Goal: Find specific page/section: Find specific page/section

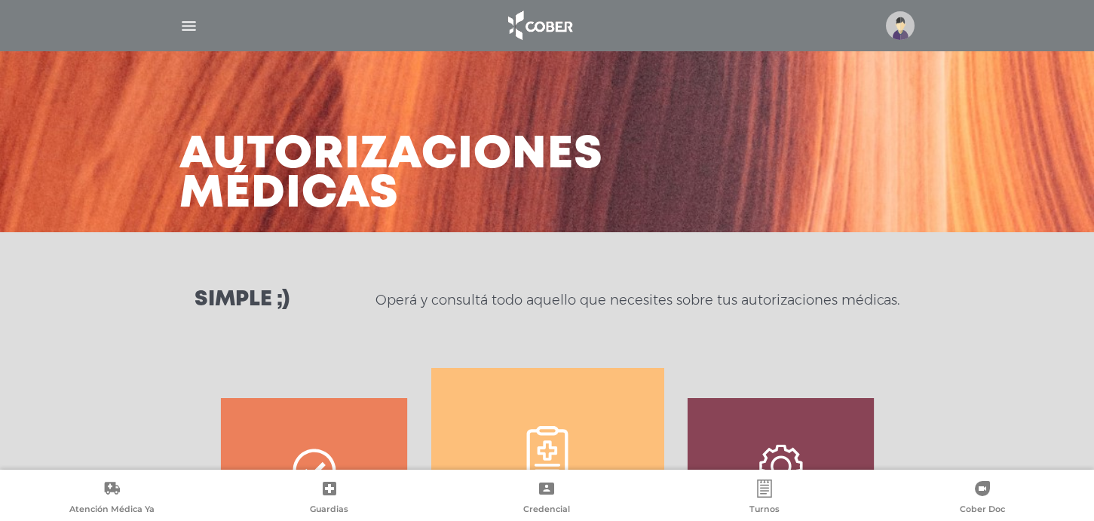
scroll to position [669, 0]
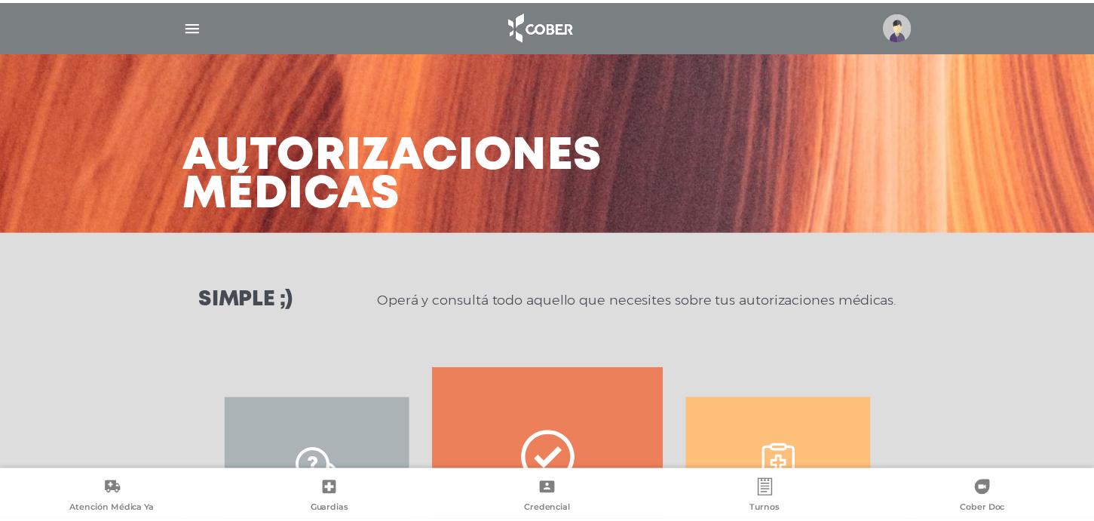
scroll to position [235, 0]
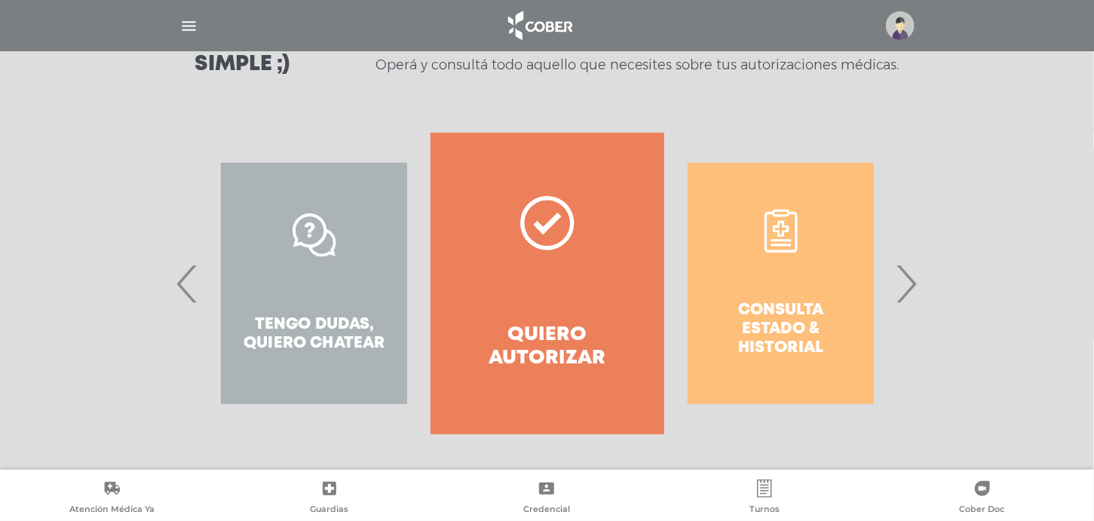
click at [912, 282] on span "›" at bounding box center [906, 283] width 29 height 81
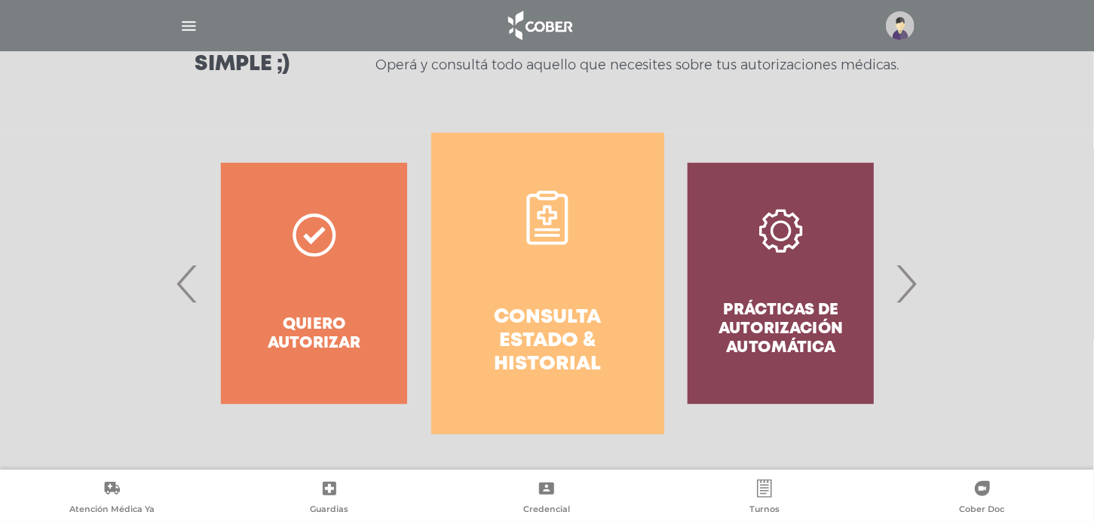
click at [906, 289] on span "›" at bounding box center [906, 283] width 29 height 81
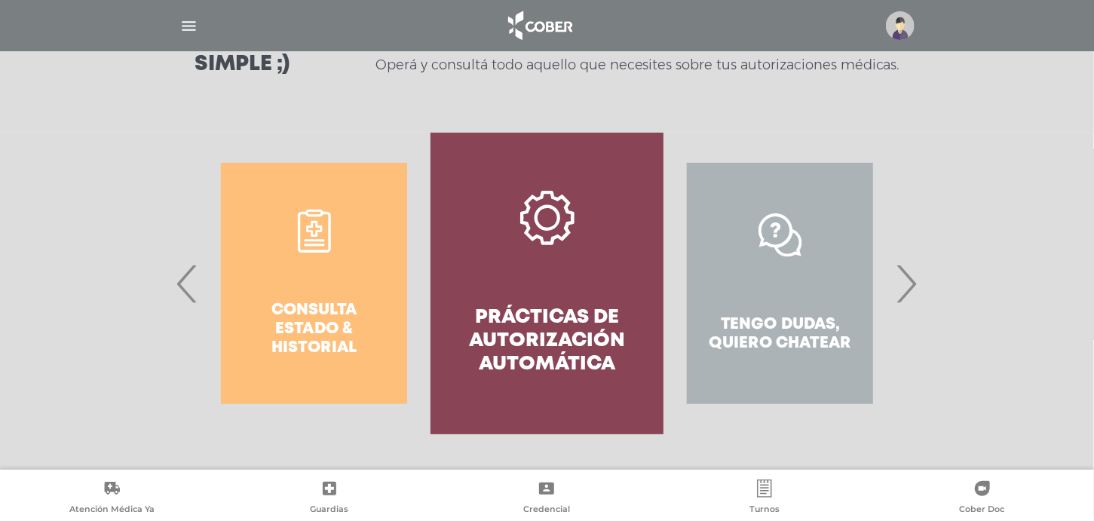
click at [520, 323] on h4 "Prácticas de autorización automática" at bounding box center [547, 341] width 179 height 71
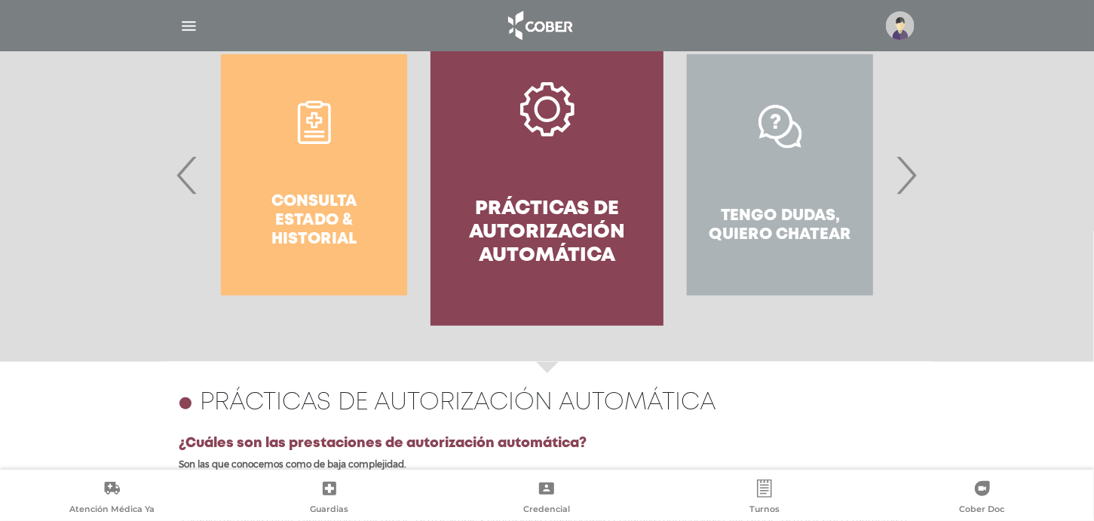
scroll to position [654, 0]
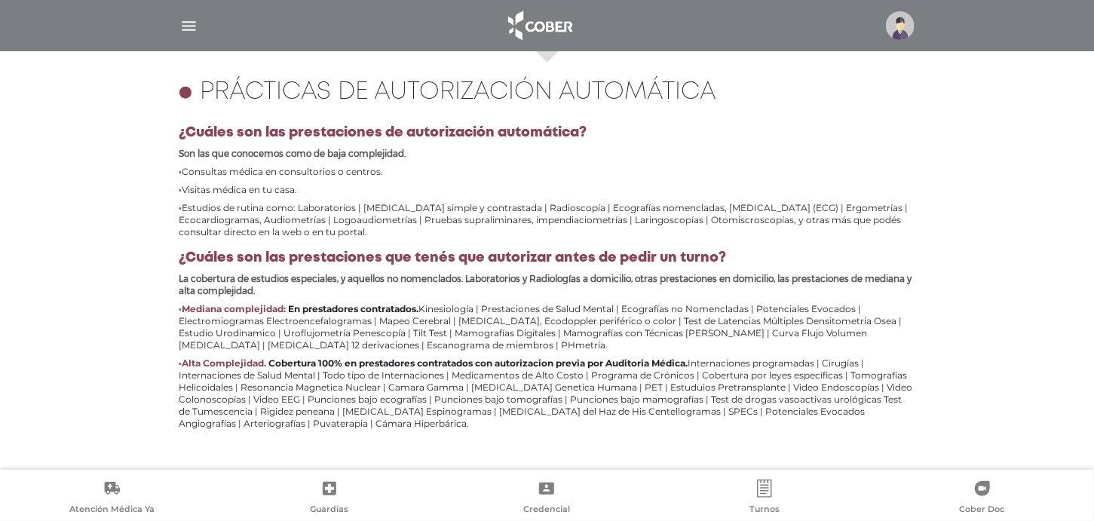
click at [189, 17] on img "button" at bounding box center [188, 26] width 19 height 19
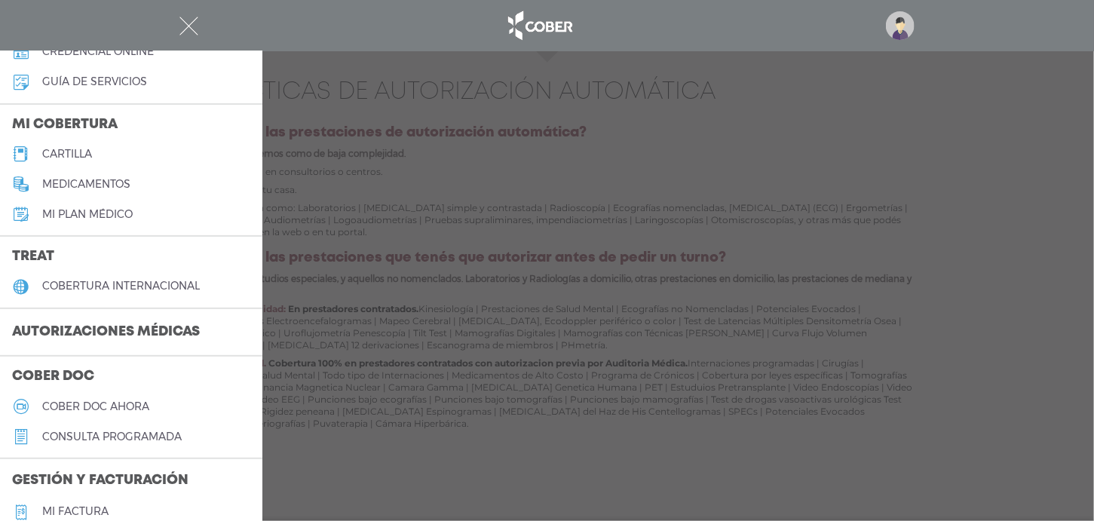
scroll to position [114, 0]
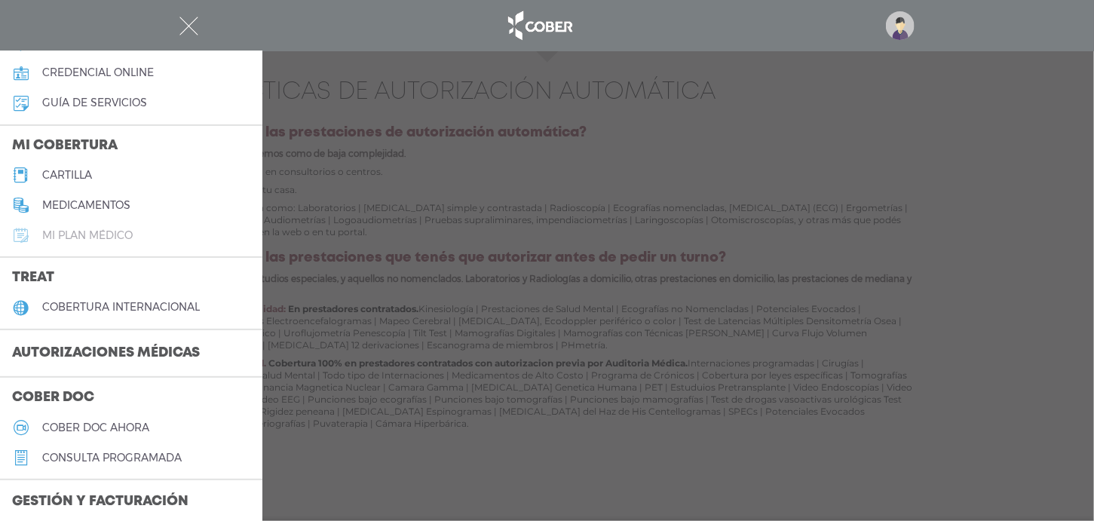
click at [84, 234] on h5 "Mi plan médico" at bounding box center [87, 235] width 90 height 13
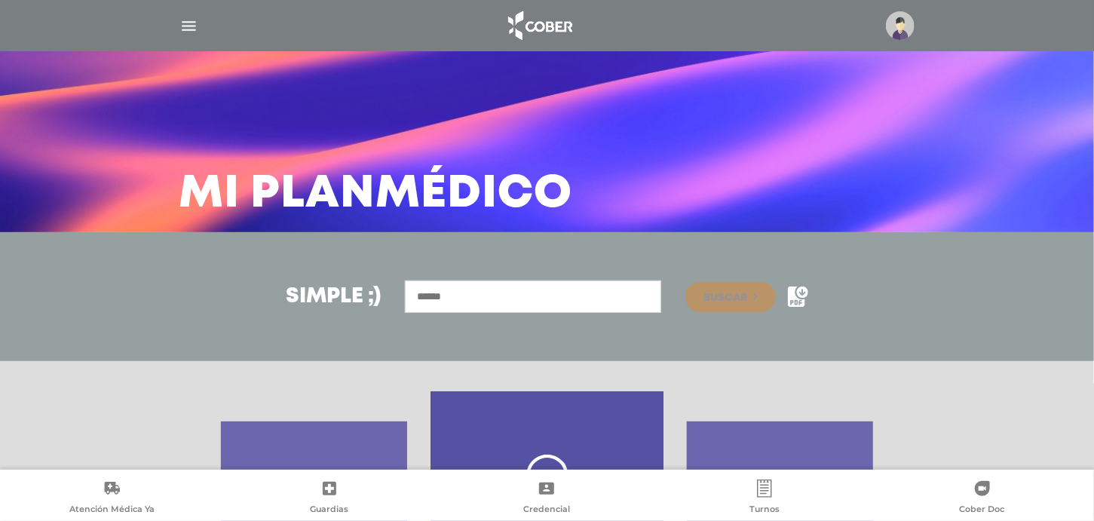
click at [188, 24] on img "button" at bounding box center [188, 26] width 19 height 19
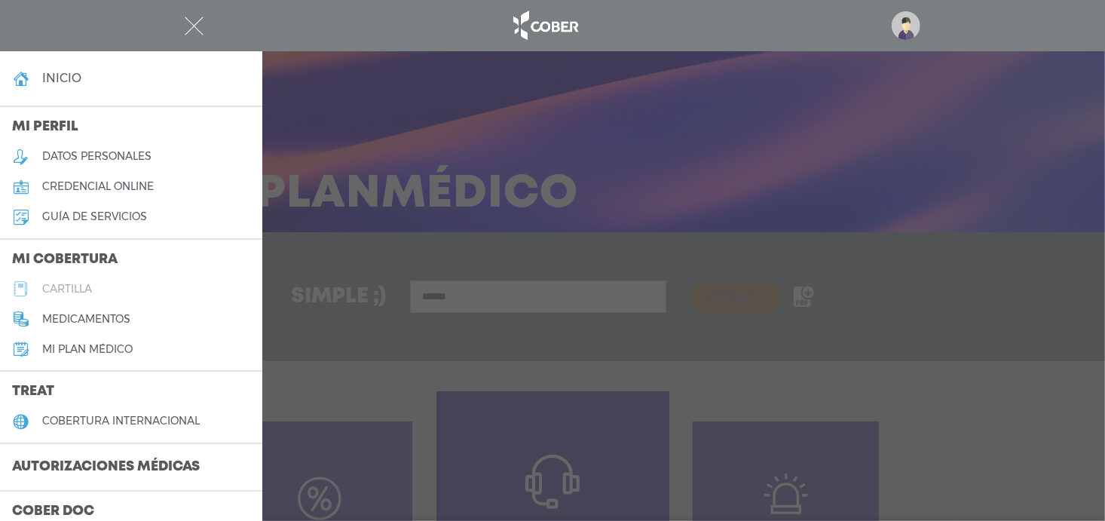
click at [69, 289] on h5 "cartilla" at bounding box center [67, 289] width 50 height 13
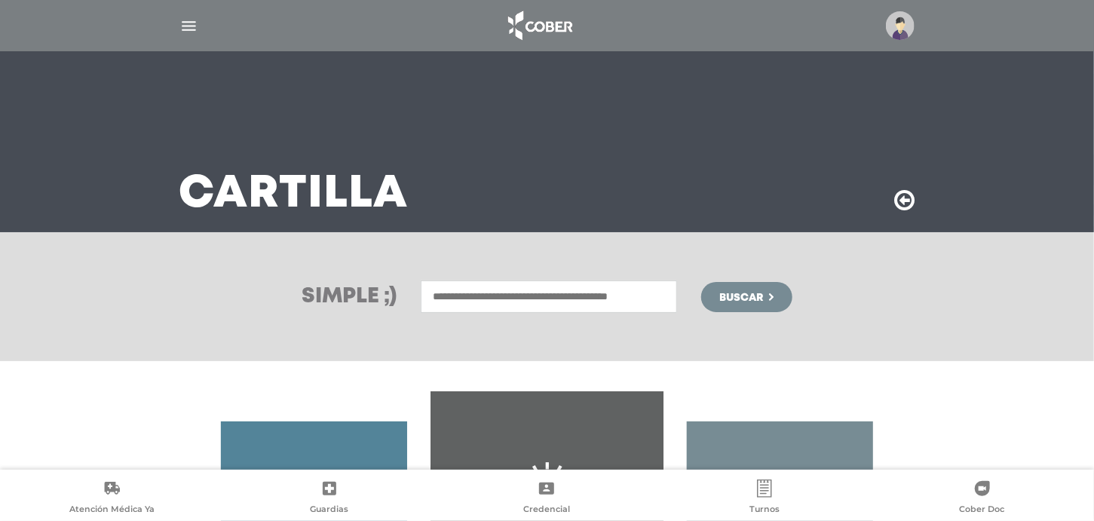
click at [439, 300] on input "text" at bounding box center [549, 296] width 256 height 32
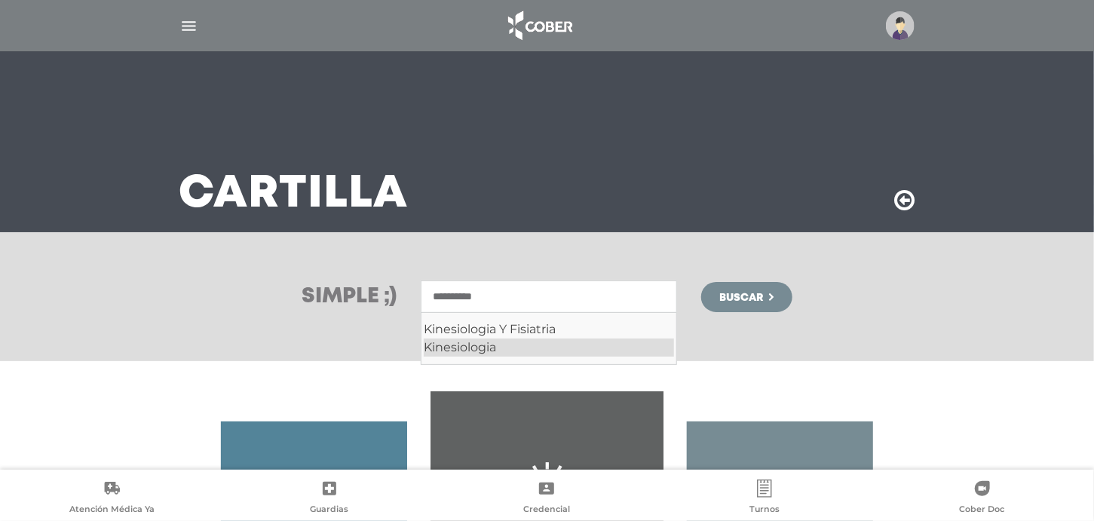
click at [450, 344] on div "Kinesiologia" at bounding box center [549, 347] width 250 height 18
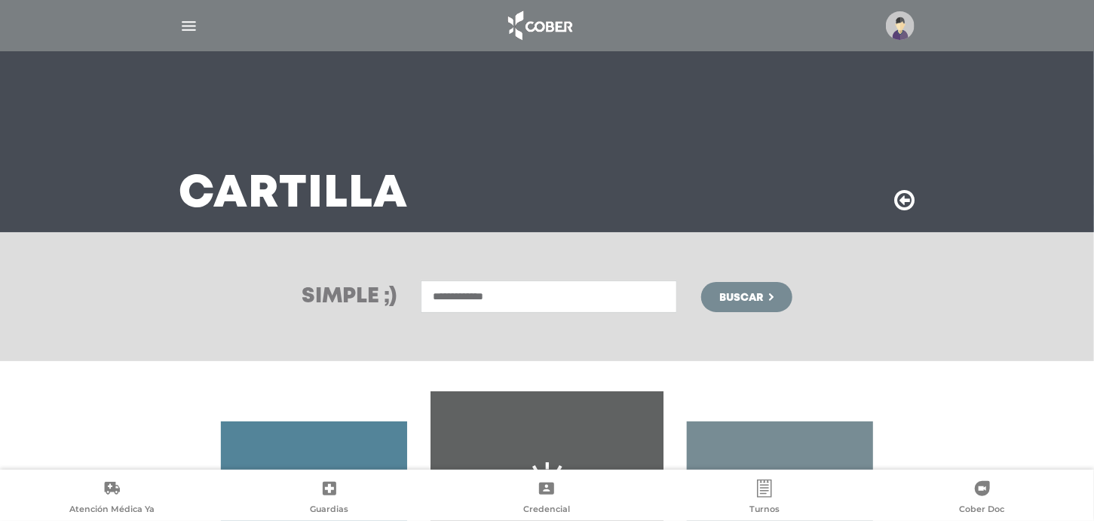
type input "**********"
click at [748, 298] on span "Buscar" at bounding box center [741, 297] width 44 height 11
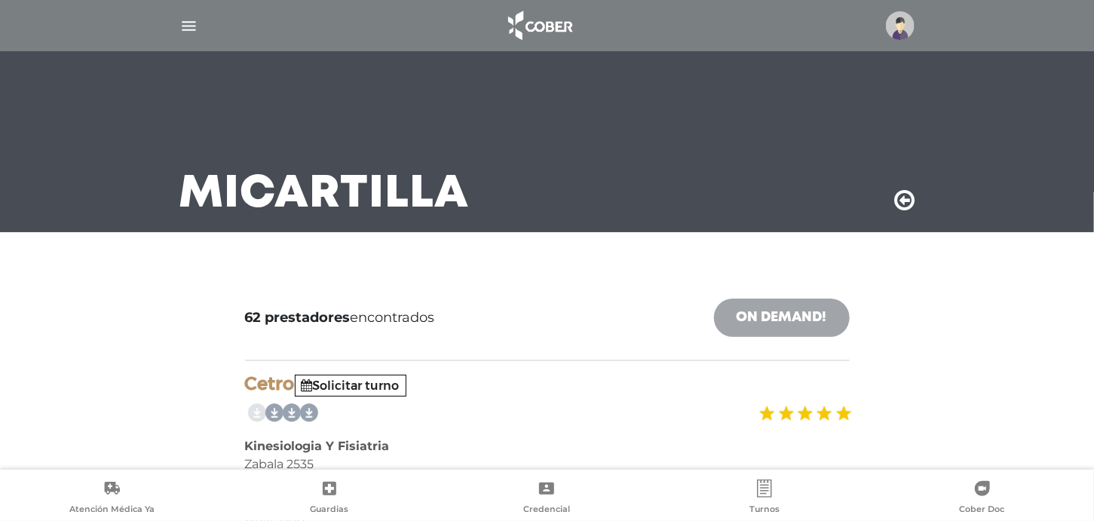
click at [806, 318] on link "On Demand!" at bounding box center [782, 317] width 136 height 38
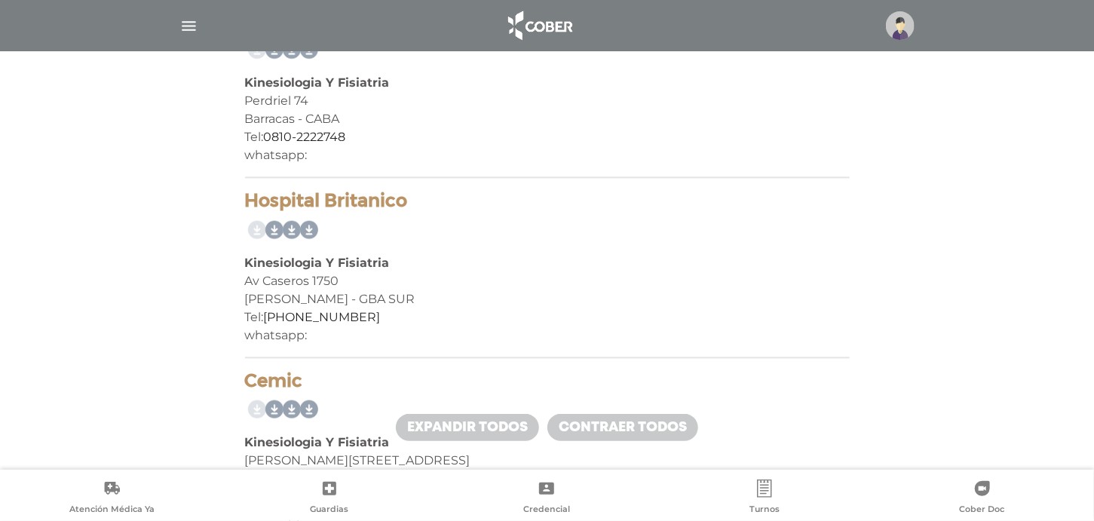
scroll to position [9120, 0]
